Goal: Entertainment & Leisure: Consume media (video, audio)

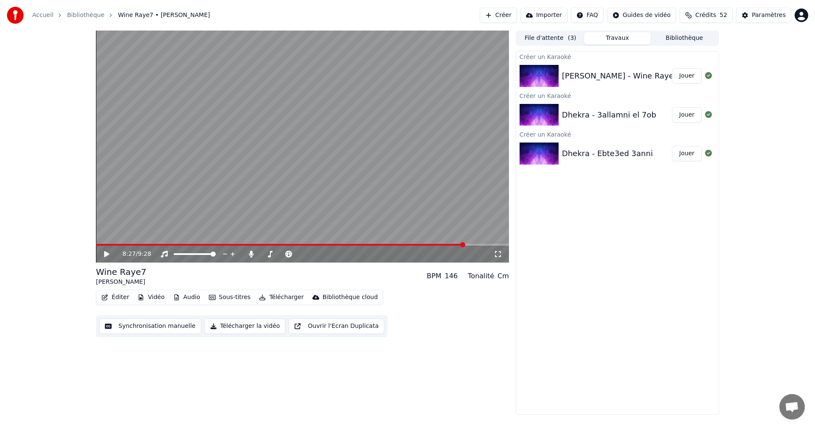
click at [685, 115] on button "Jouer" at bounding box center [687, 114] width 30 height 15
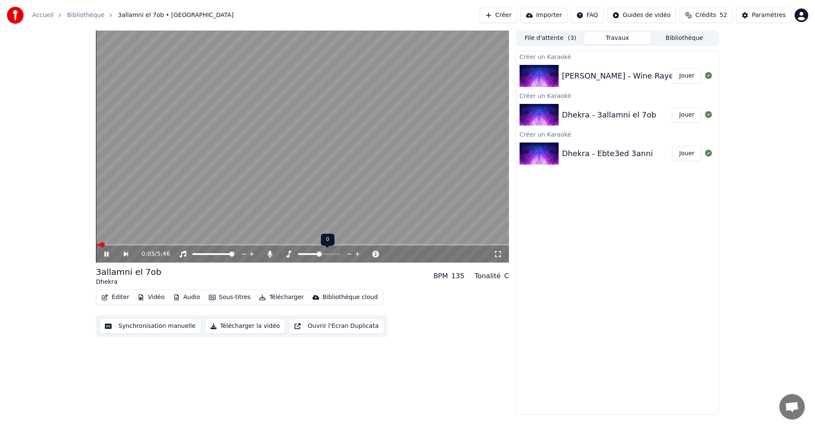
click at [318, 253] on span at bounding box center [318, 254] width 5 height 5
click at [328, 255] on icon at bounding box center [331, 254] width 8 height 8
click at [329, 255] on icon at bounding box center [331, 254] width 8 height 8
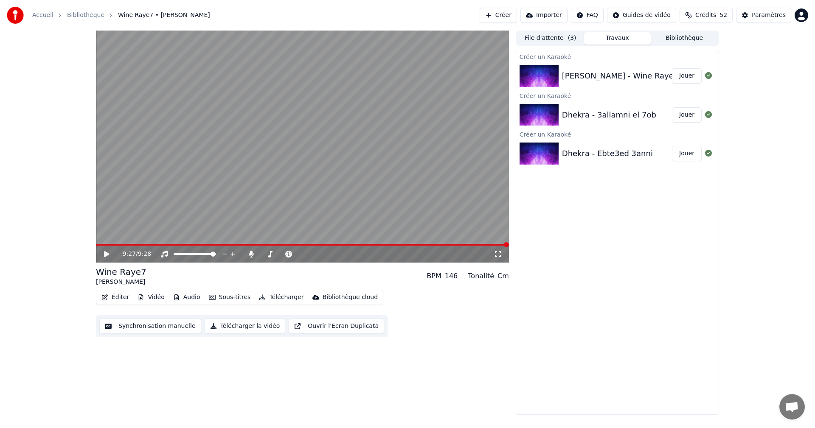
click at [476, 245] on span at bounding box center [302, 245] width 413 height 2
click at [108, 255] on icon at bounding box center [113, 254] width 20 height 7
click at [482, 244] on span at bounding box center [289, 245] width 386 height 2
click at [108, 252] on icon at bounding box center [113, 254] width 20 height 7
